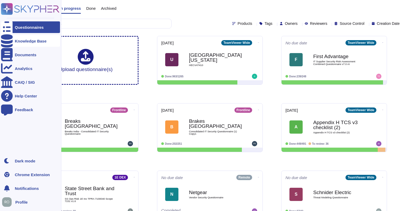
click at [37, 40] on div "Knowledge Base" at bounding box center [31, 41] width 32 height 4
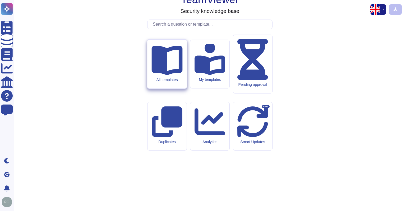
click at [167, 75] on icon at bounding box center [166, 60] width 31 height 29
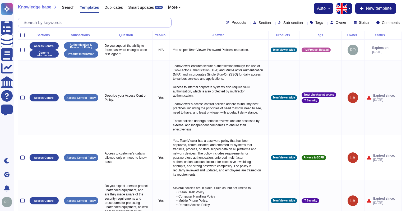
click at [153, 22] on input "text" at bounding box center [96, 22] width 150 height 9
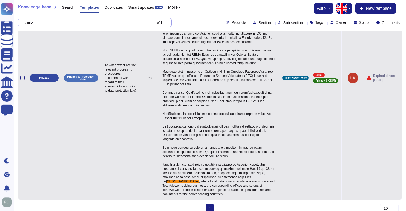
scroll to position [85, 0]
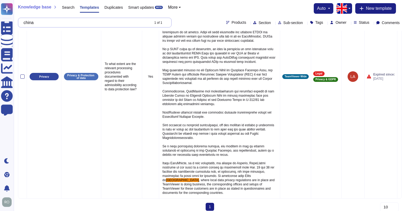
click at [112, 24] on input "china" at bounding box center [85, 22] width 129 height 9
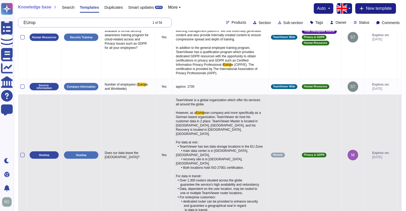
scroll to position [147, 0]
type input "EUrop"
click at [187, 111] on span "ean company and more specifically as a German based organization, TeamViewer do…" at bounding box center [219, 161] width 87 height 101
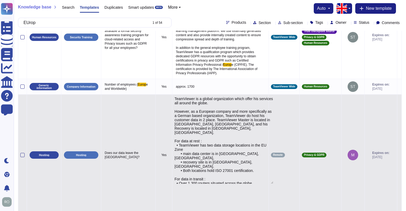
click at [187, 110] on textarea "TeamViewer is a global organization which offer his services all around the glo…" at bounding box center [223, 140] width 99 height 87
type textarea "TeamViewer is a global organization which offer his services all around the glo…"
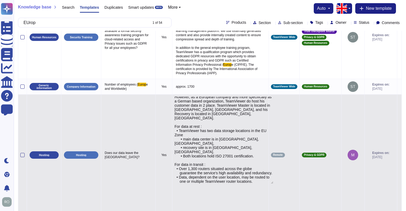
scroll to position [0, 0]
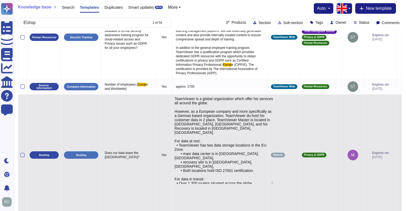
click at [179, 97] on textarea "TeamViewer is a global organization which offer his services all around the glo…" at bounding box center [223, 140] width 99 height 87
